Goal: Task Accomplishment & Management: Complete application form

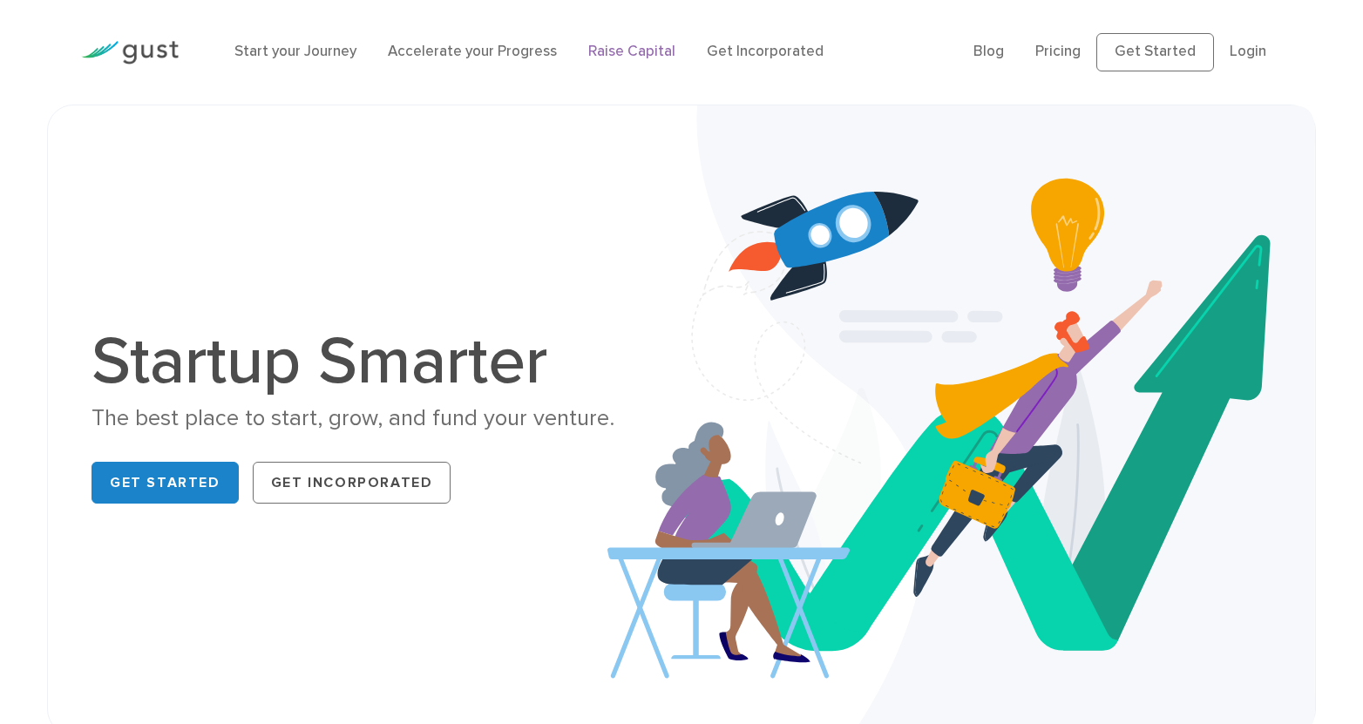
click at [622, 49] on link "Raise Capital" at bounding box center [631, 51] width 87 height 17
click at [408, 56] on link "Accelerate your Progress" at bounding box center [472, 51] width 169 height 17
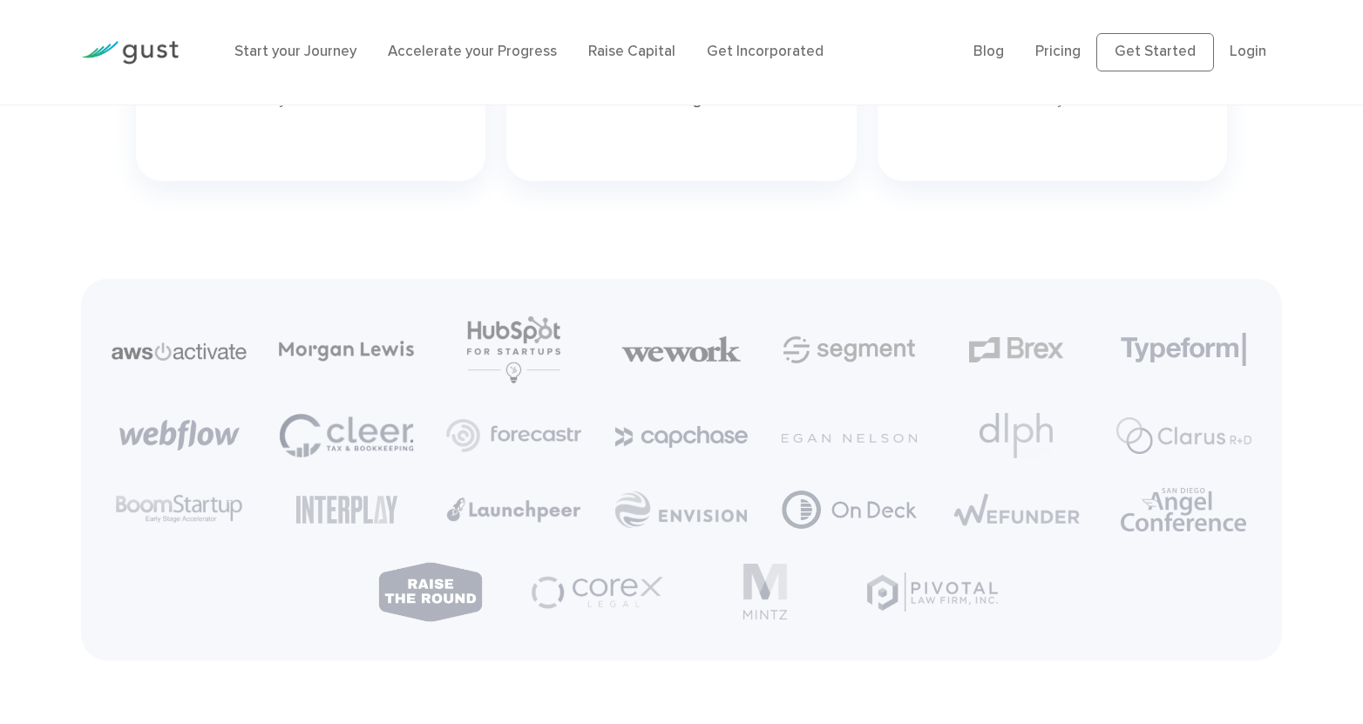
scroll to position [4096, 0]
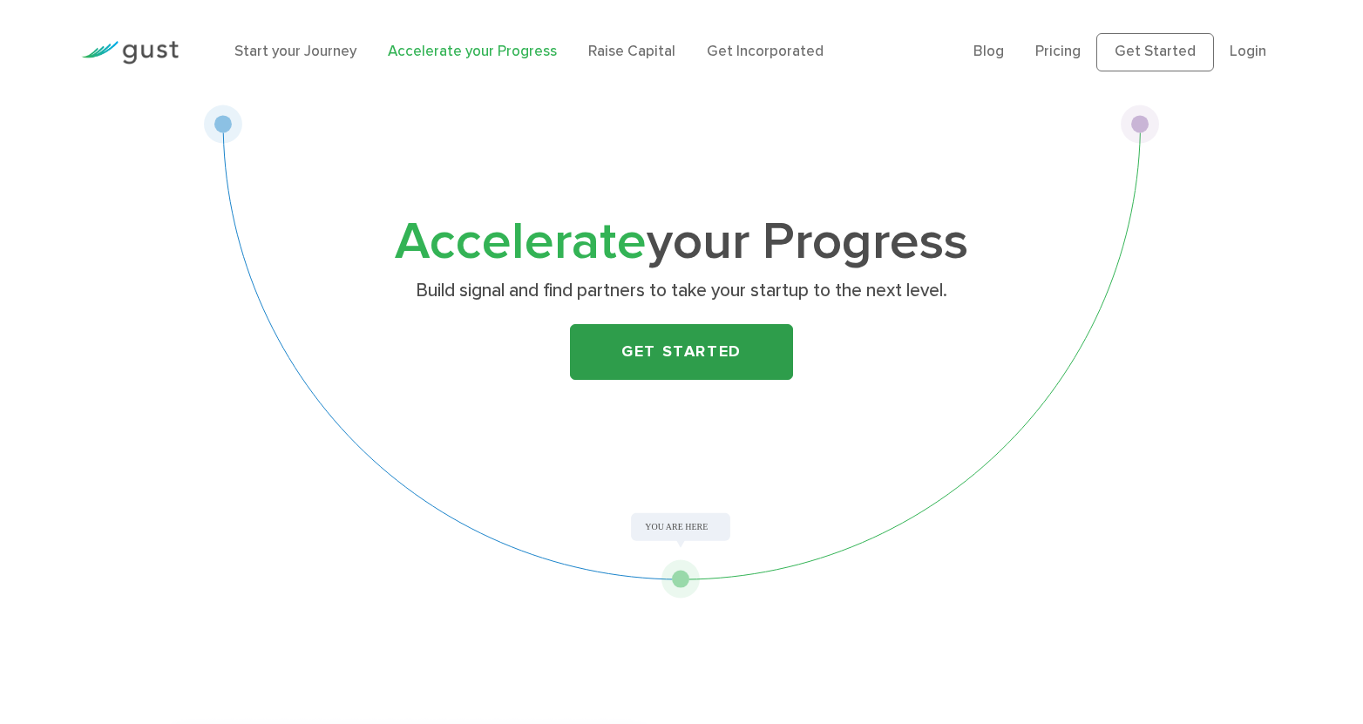
click at [688, 364] on link "Get Started" at bounding box center [681, 352] width 223 height 56
